Goal: Task Accomplishment & Management: Manage account settings

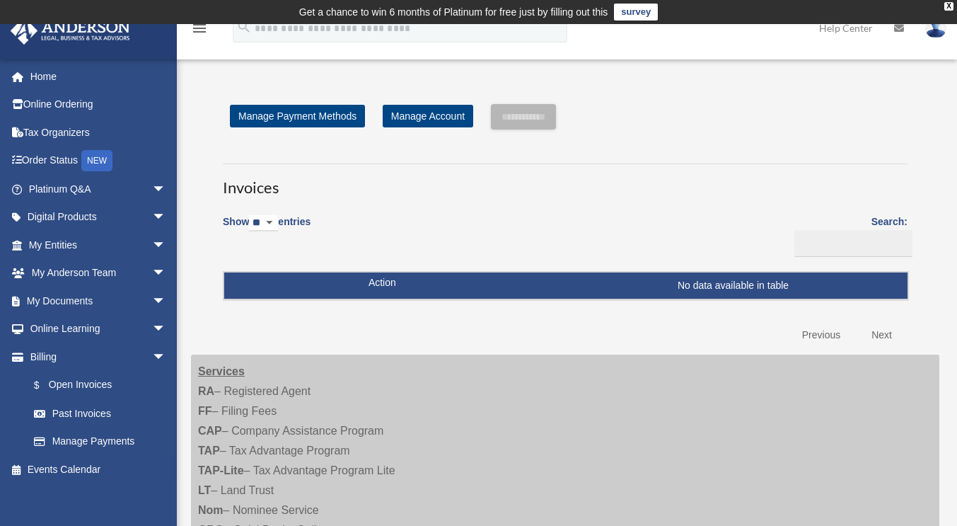
scroll to position [8, 0]
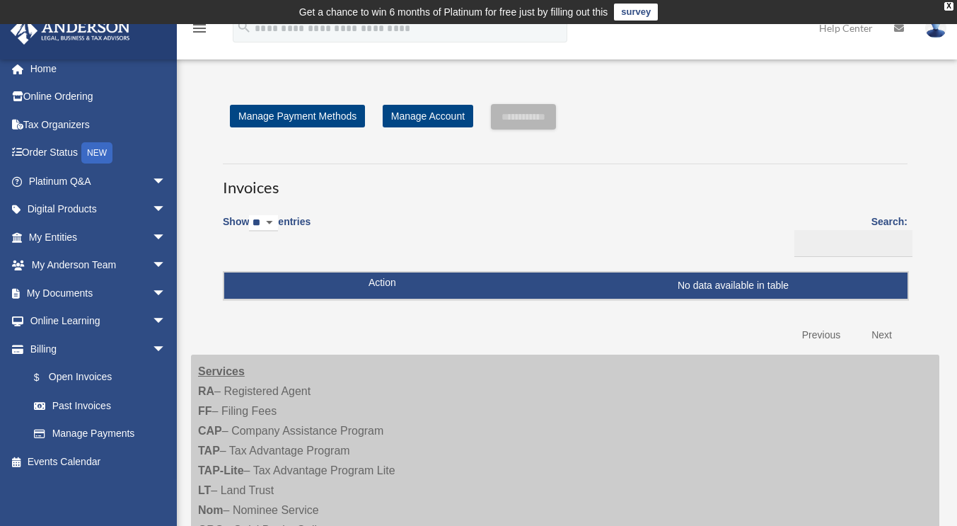
click at [100, 434] on link "Manage Payments" at bounding box center [100, 434] width 161 height 28
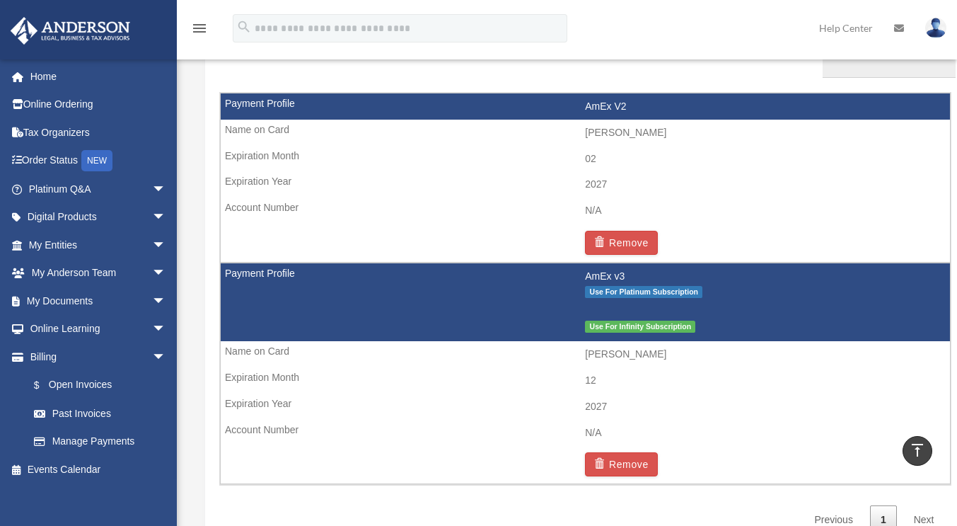
scroll to position [920, 0]
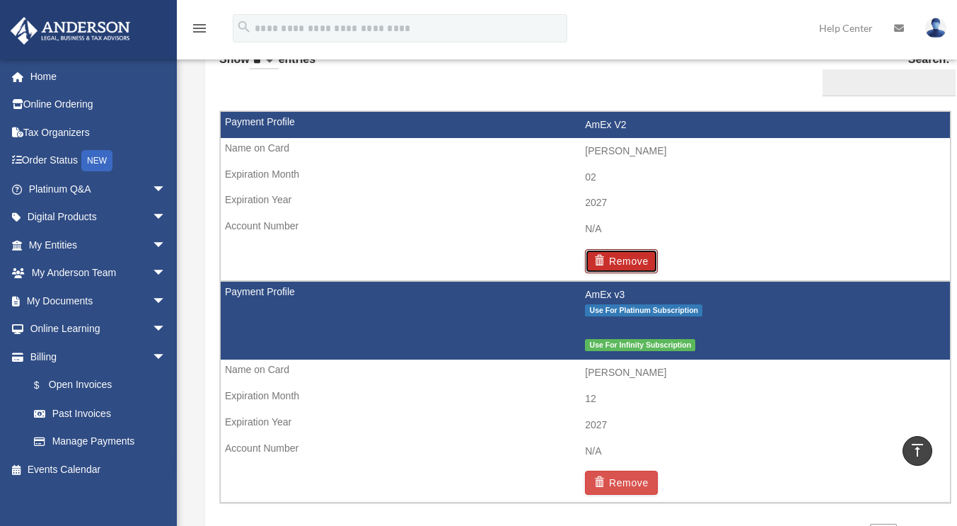
click at [640, 255] on button "Remove" at bounding box center [621, 261] width 73 height 24
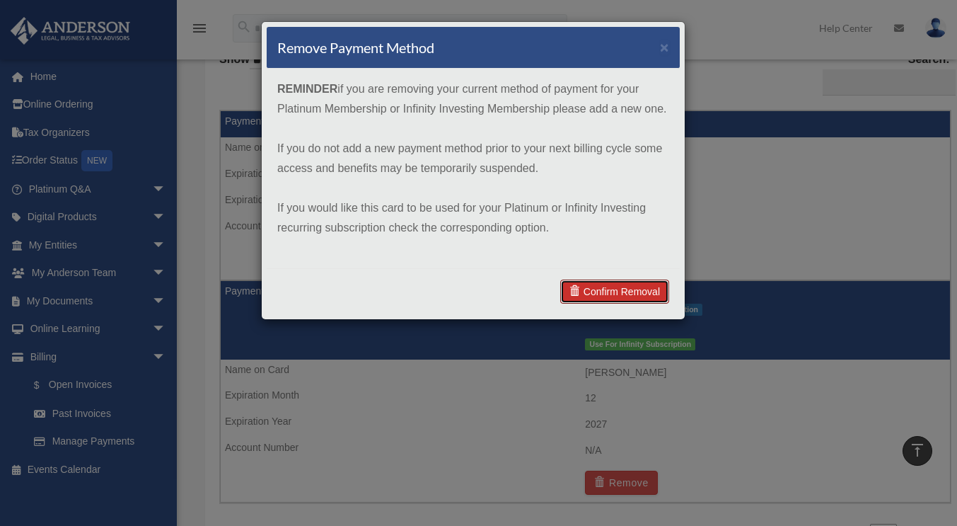
click at [596, 289] on link "Confirm Removal" at bounding box center [614, 291] width 109 height 24
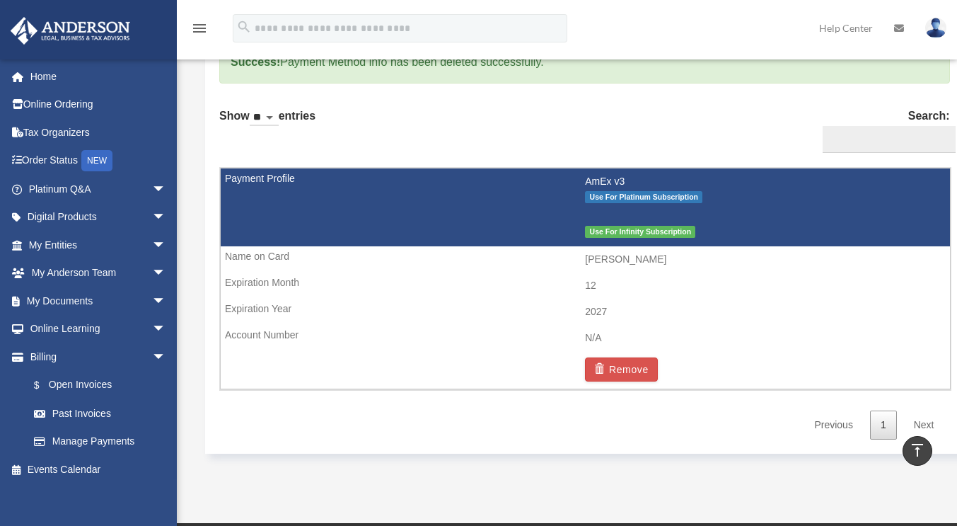
click at [54, 84] on link "Home" at bounding box center [99, 76] width 178 height 28
click at [31, 73] on link "Home" at bounding box center [99, 76] width 178 height 28
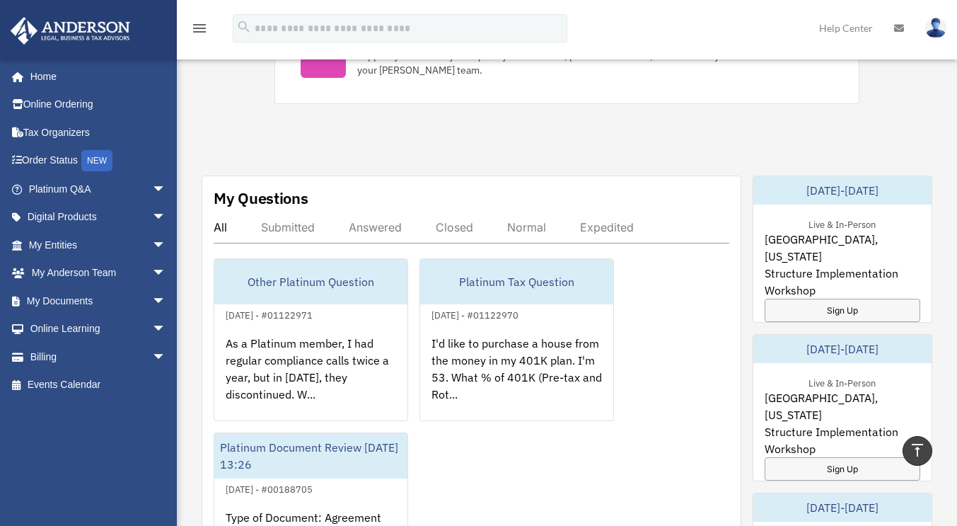
scroll to position [849, 0]
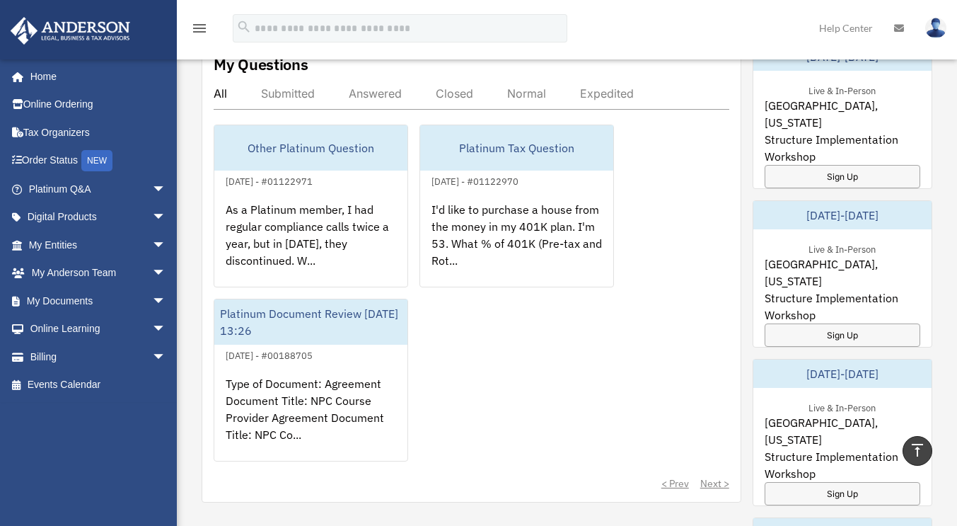
click at [326, 256] on div "As a Platinum member, I had regular compliance calls twice a year, but in 2025,…" at bounding box center [310, 245] width 193 height 110
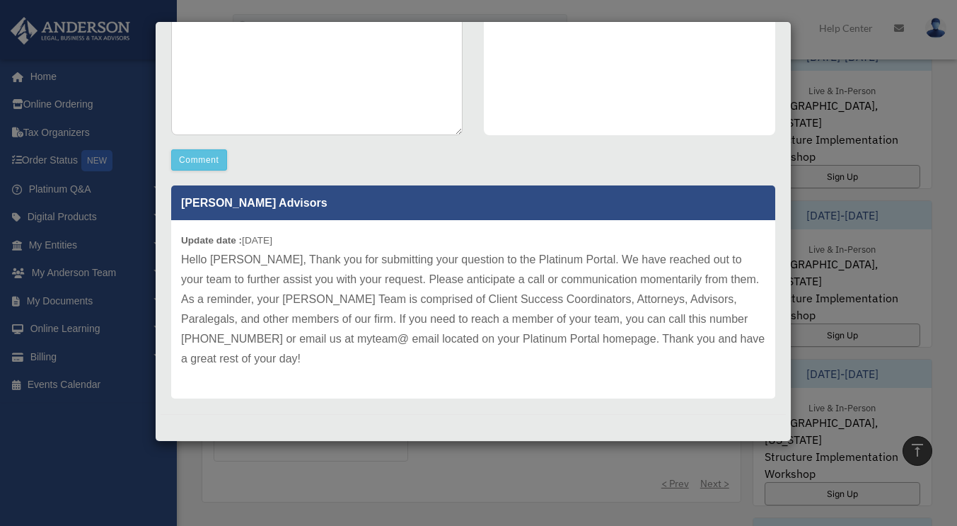
scroll to position [0, 0]
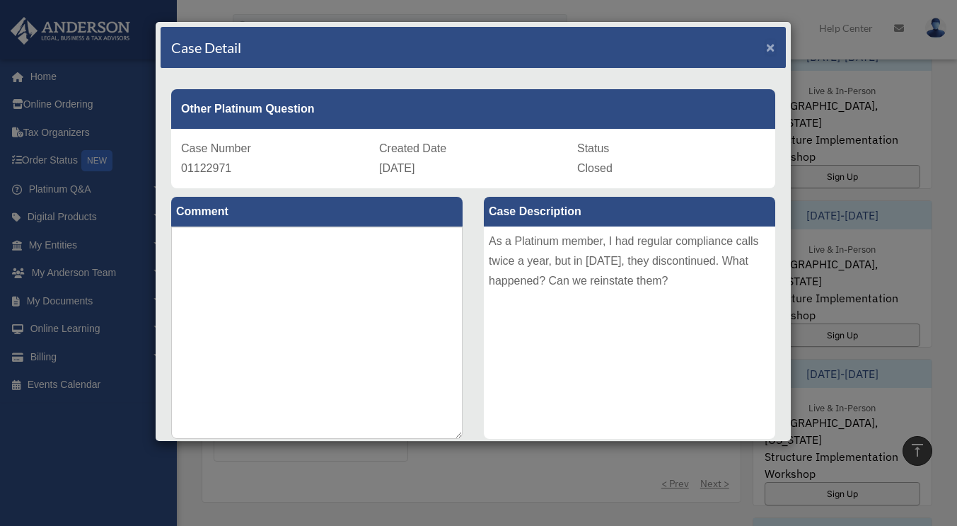
click at [766, 50] on span "×" at bounding box center [770, 47] width 9 height 16
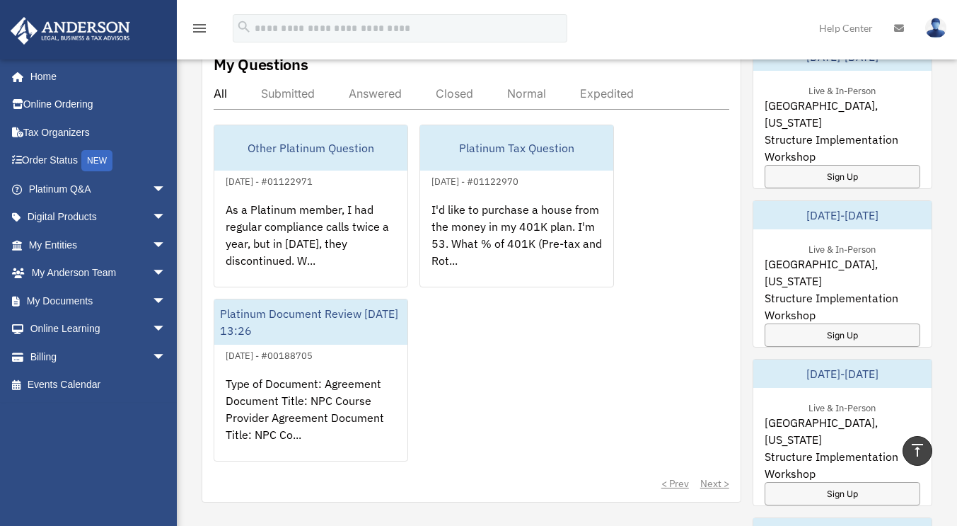
click at [559, 253] on div "I'd like to purchase a house from the money in my 401K plan. I'm 53. What % of …" at bounding box center [516, 245] width 193 height 110
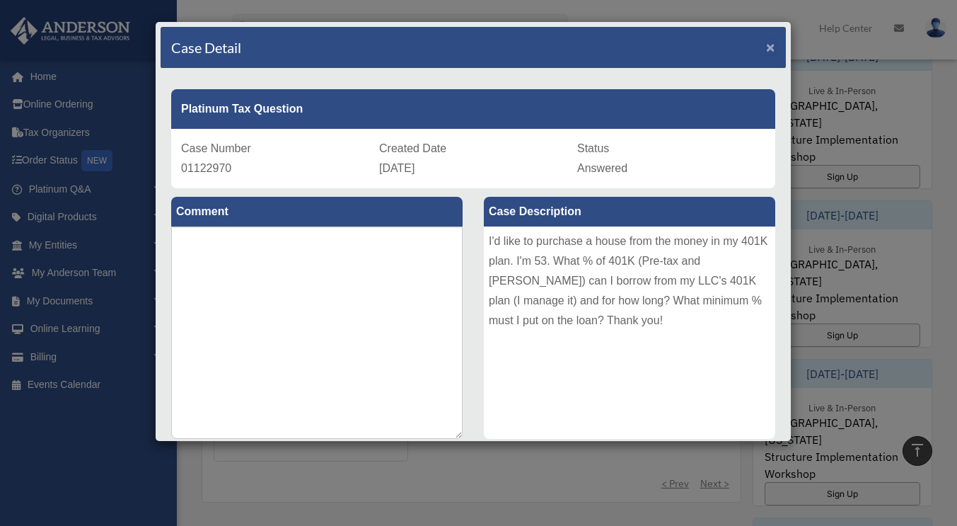
click at [766, 50] on span "×" at bounding box center [770, 47] width 9 height 16
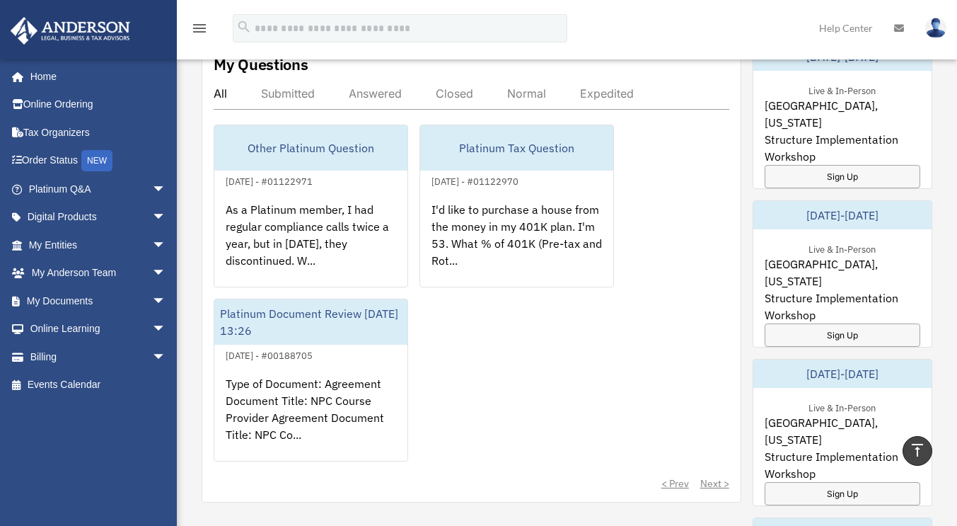
click at [336, 385] on div "Type of Document: Agreement Document Title: NPC Course Provider Agreement Docum…" at bounding box center [310, 419] width 193 height 110
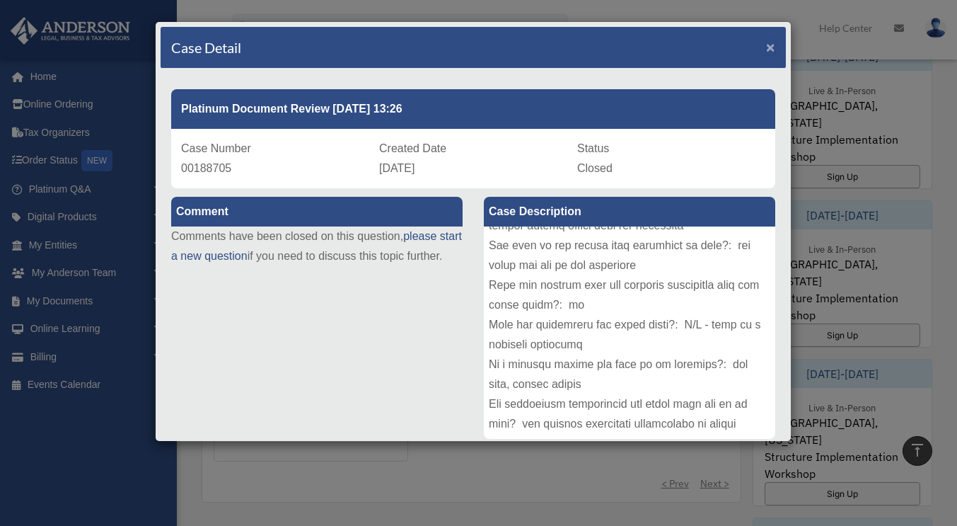
click at [766, 52] on span "×" at bounding box center [770, 47] width 9 height 16
